Goal: Find specific page/section: Find specific page/section

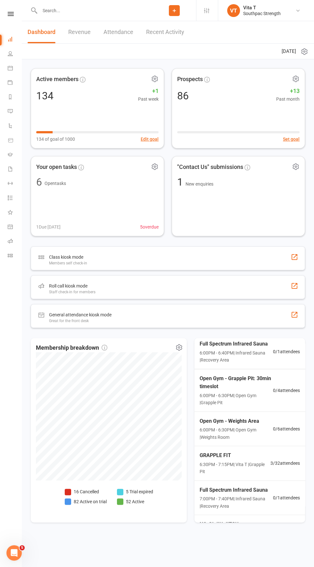
scroll to position [408, 0]
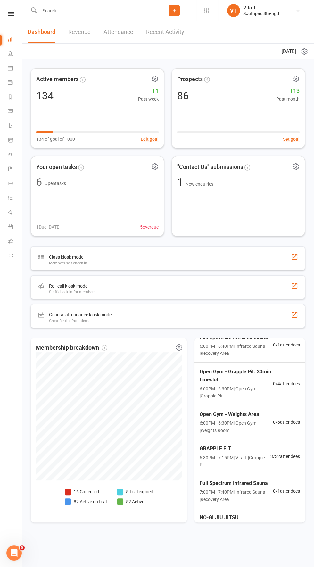
click at [250, 454] on span "6:30PM - 7:15PM | Vita T | Grapple Pit" at bounding box center [235, 461] width 71 height 14
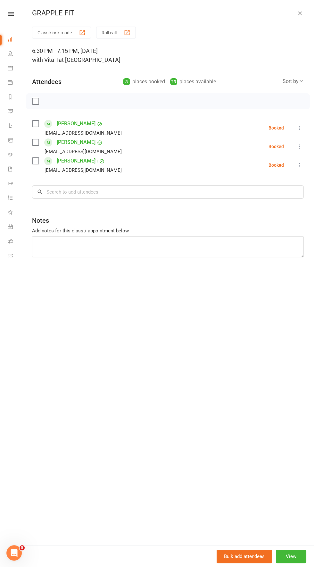
click at [300, 14] on icon "button" at bounding box center [300, 13] width 6 height 6
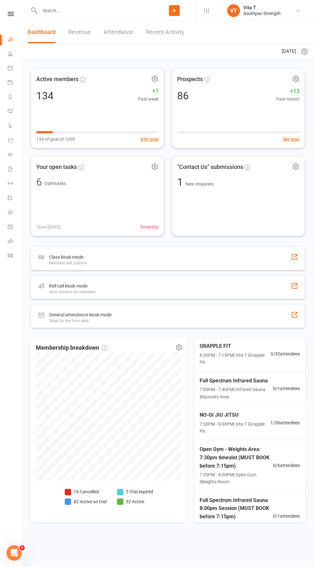
scroll to position [517, 0]
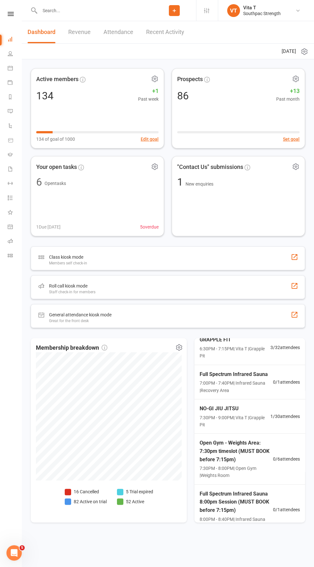
click at [224, 411] on div "NO-GI JIU JITSU 7:30PM - 9:00PM | Vita T | Grapple Pit" at bounding box center [235, 416] width 71 height 24
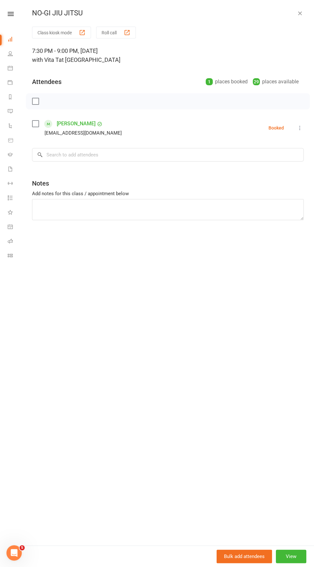
click at [300, 13] on icon "button" at bounding box center [300, 13] width 6 height 6
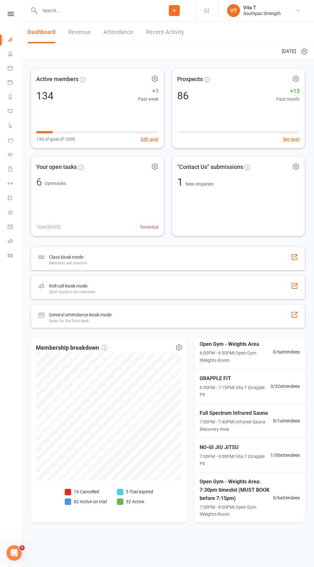
scroll to position [477, 0]
click at [248, 381] on span "GRAPPLE FIT" at bounding box center [235, 380] width 71 height 8
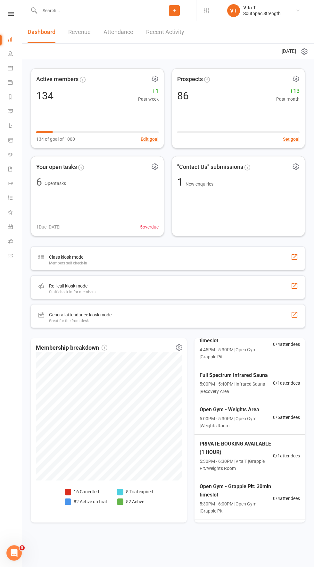
scroll to position [114, 0]
click at [10, 168] on icon at bounding box center [10, 168] width 5 height 5
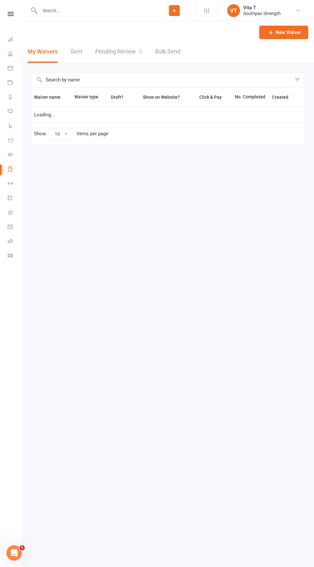
select select "100"
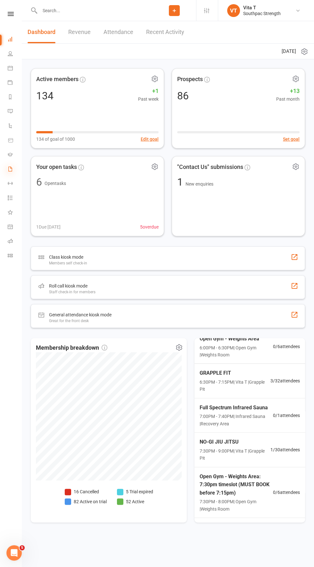
scroll to position [418, 0]
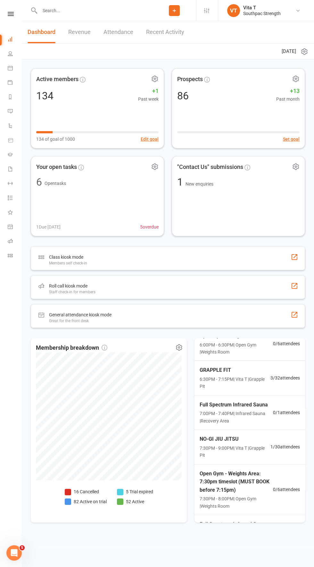
click at [179, 546] on html "Prospect Member Non-attending contact Class / event Appointment Grading event T…" at bounding box center [157, 277] width 314 height 555
